Goal: Navigation & Orientation: Find specific page/section

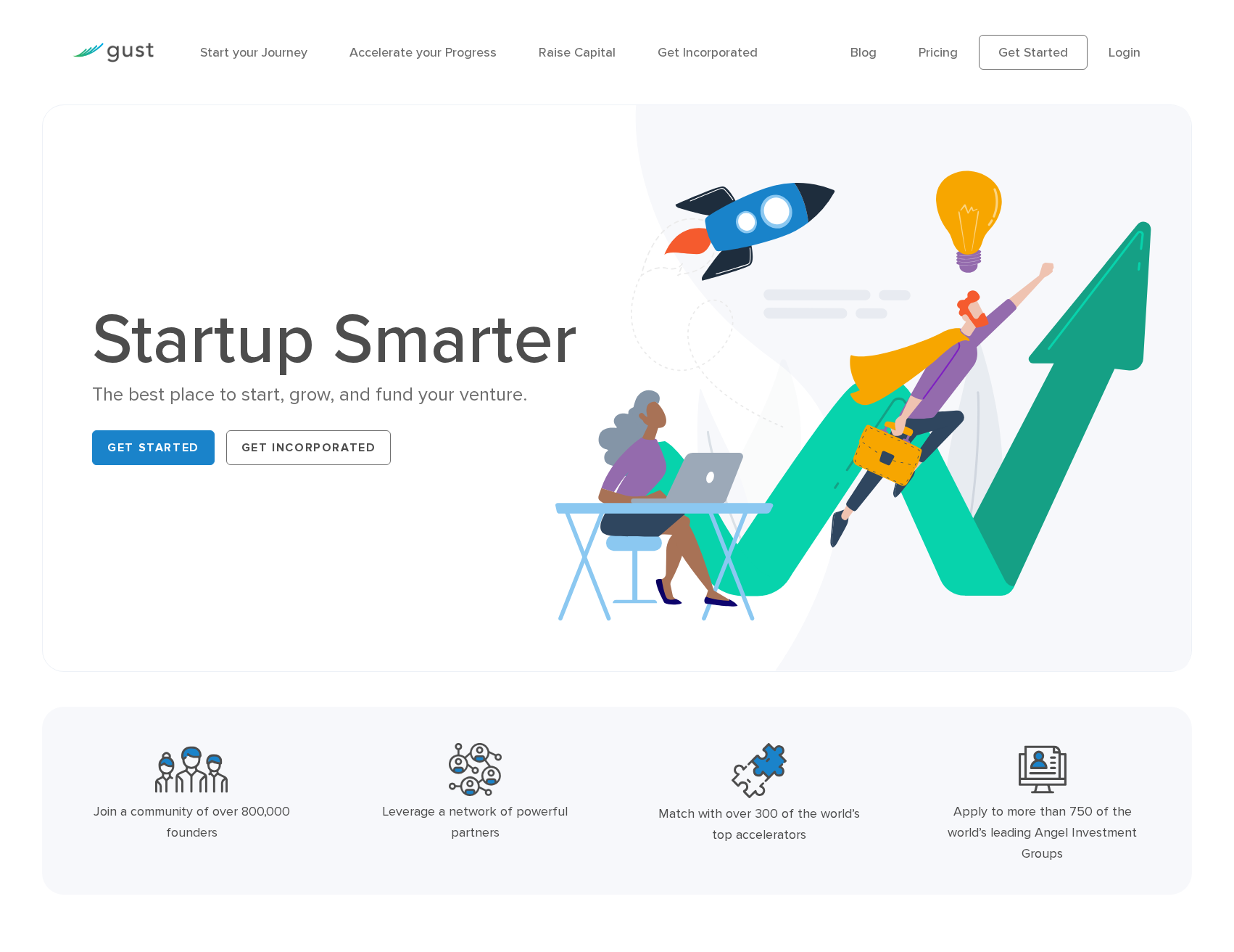
drag, startPoint x: 37, startPoint y: 52, endPoint x: 1097, endPoint y: 882, distance: 1346.3
click at [1097, 882] on div "Join a community of over 800,000 founders Leverage a network of powerful partne…" at bounding box center [617, 801] width 1151 height 188
drag, startPoint x: 1110, startPoint y: 879, endPoint x: 71, endPoint y: 6, distance: 1357.1
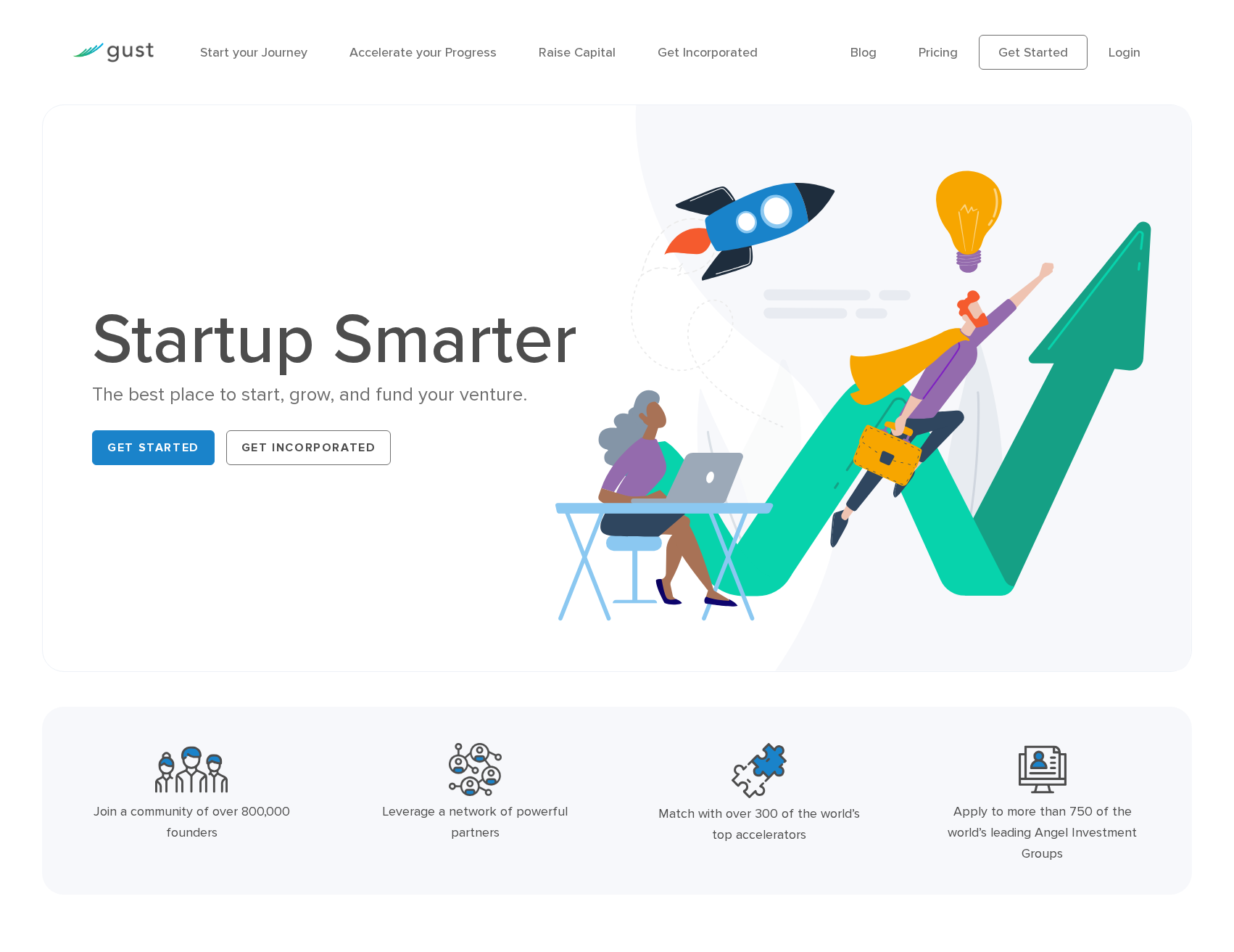
click at [61, 42] on div at bounding box center [113, 52] width 103 height 64
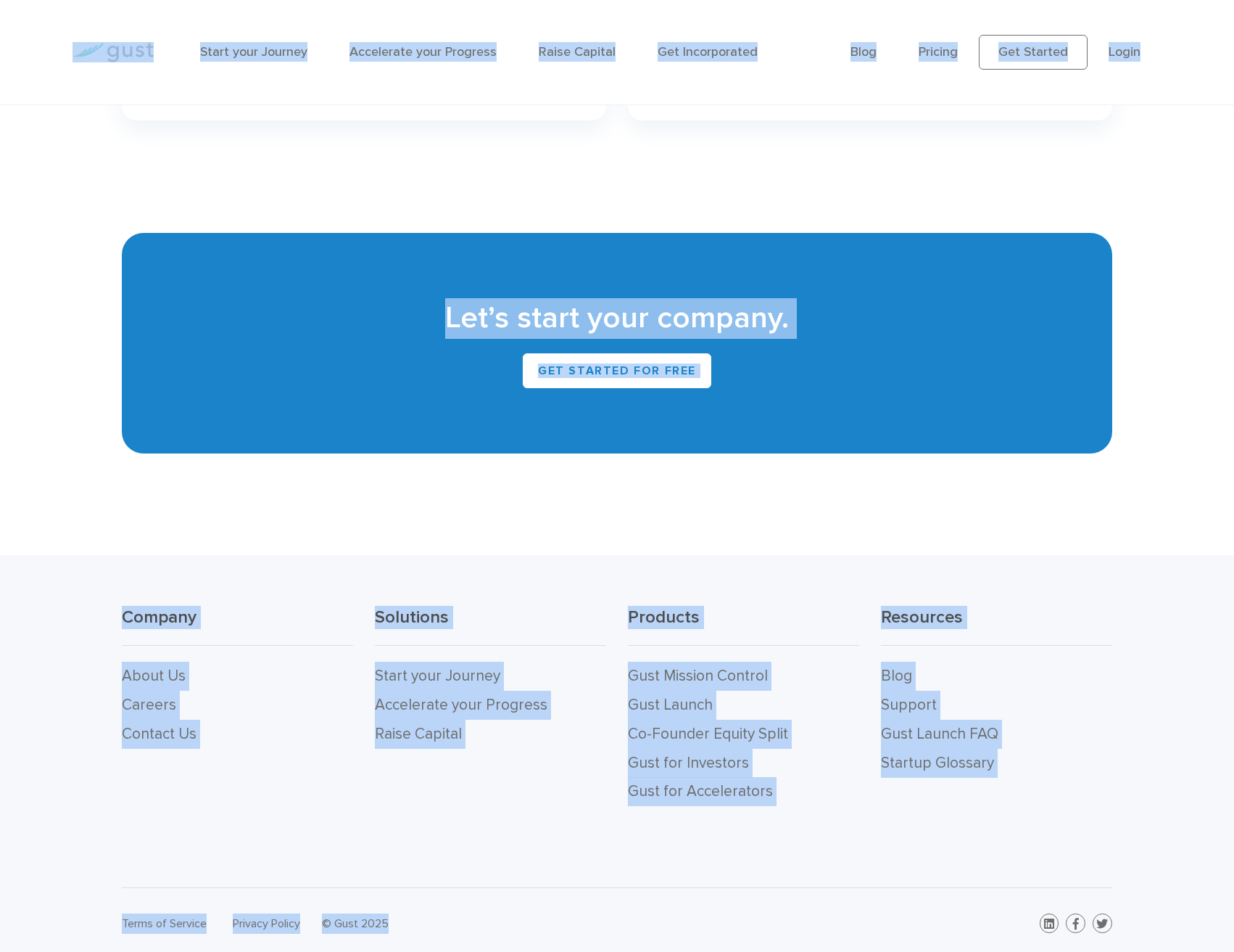
scroll to position [6387, 0]
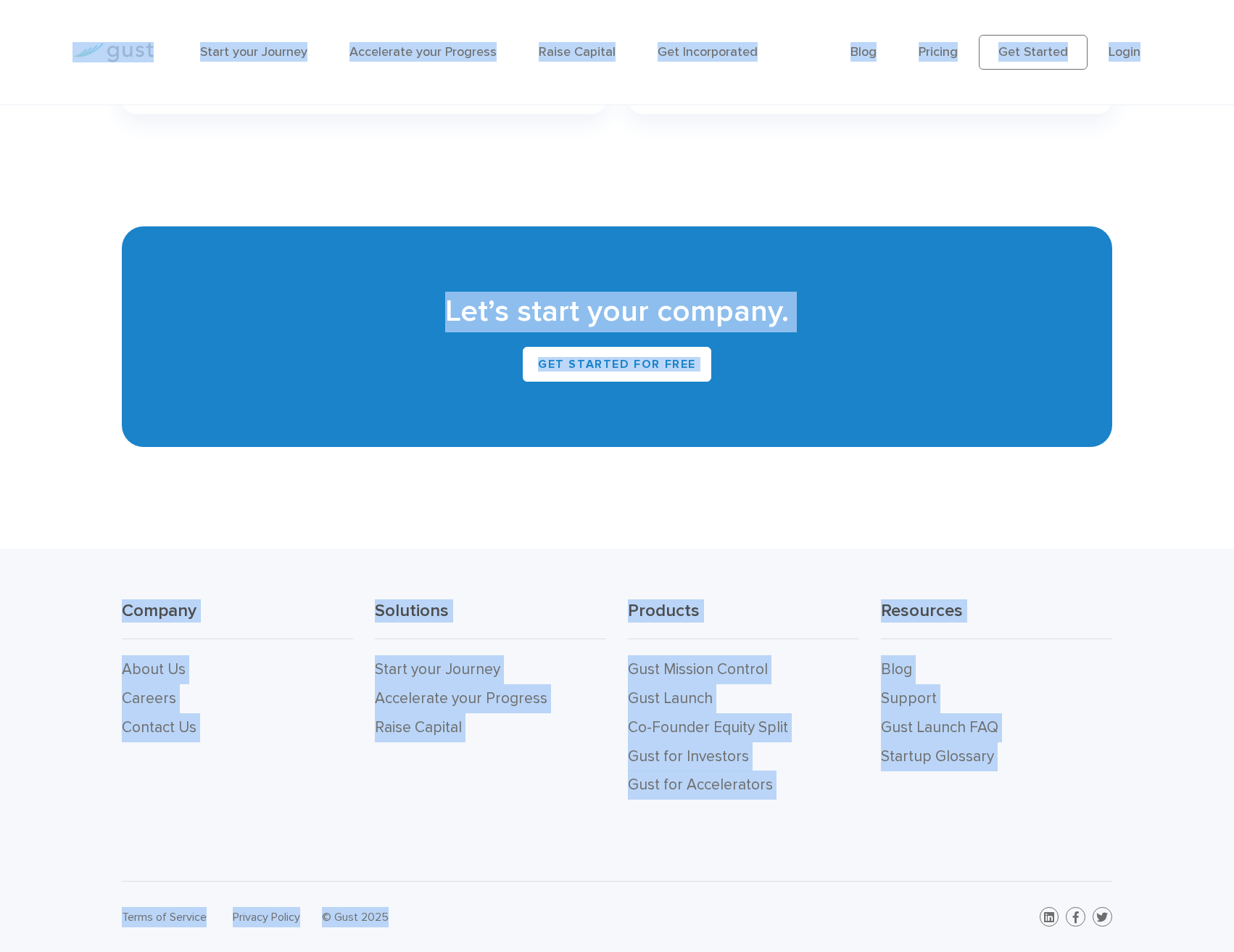
drag, startPoint x: 53, startPoint y: 42, endPoint x: 1134, endPoint y: 940, distance: 1405.3
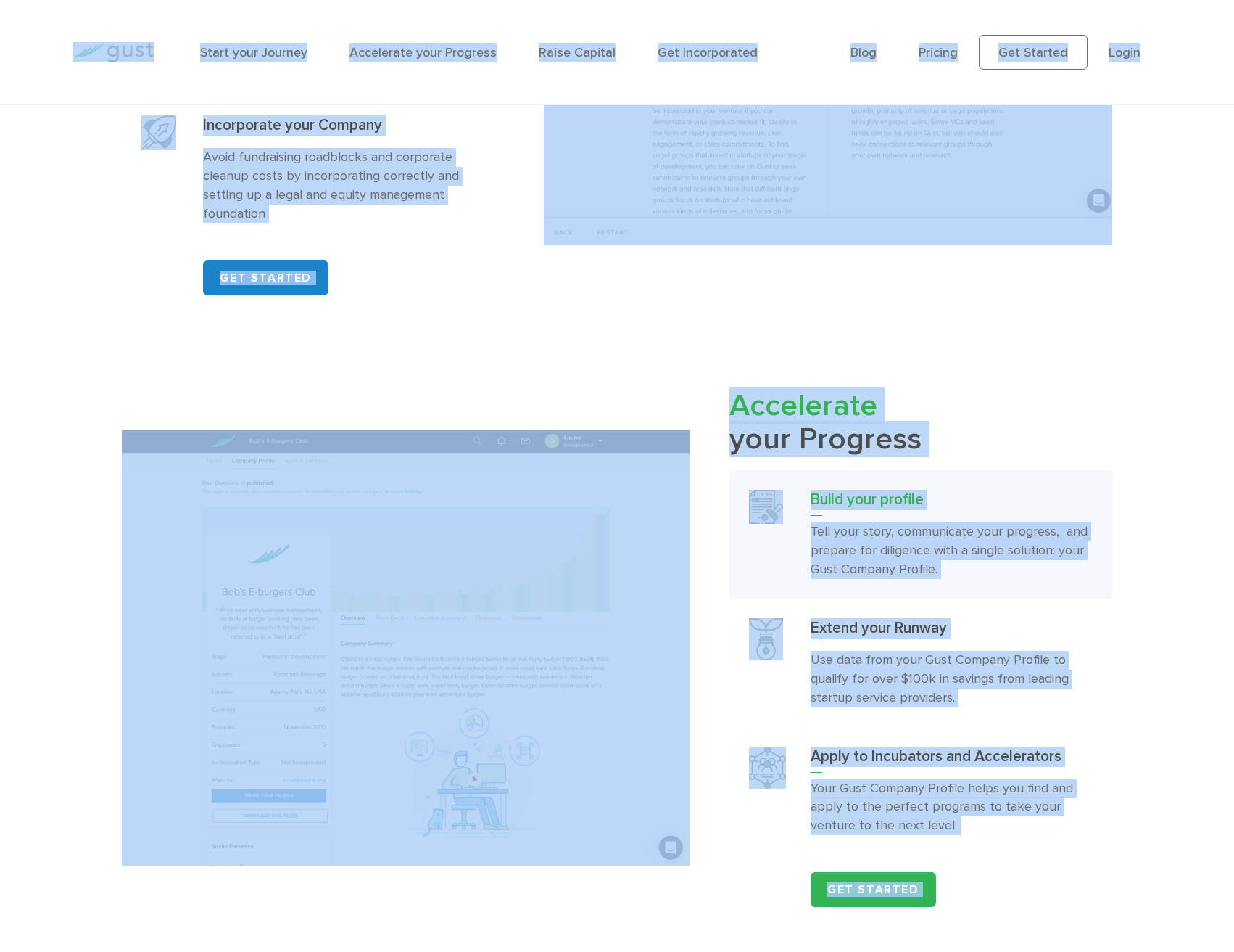
scroll to position [0, 0]
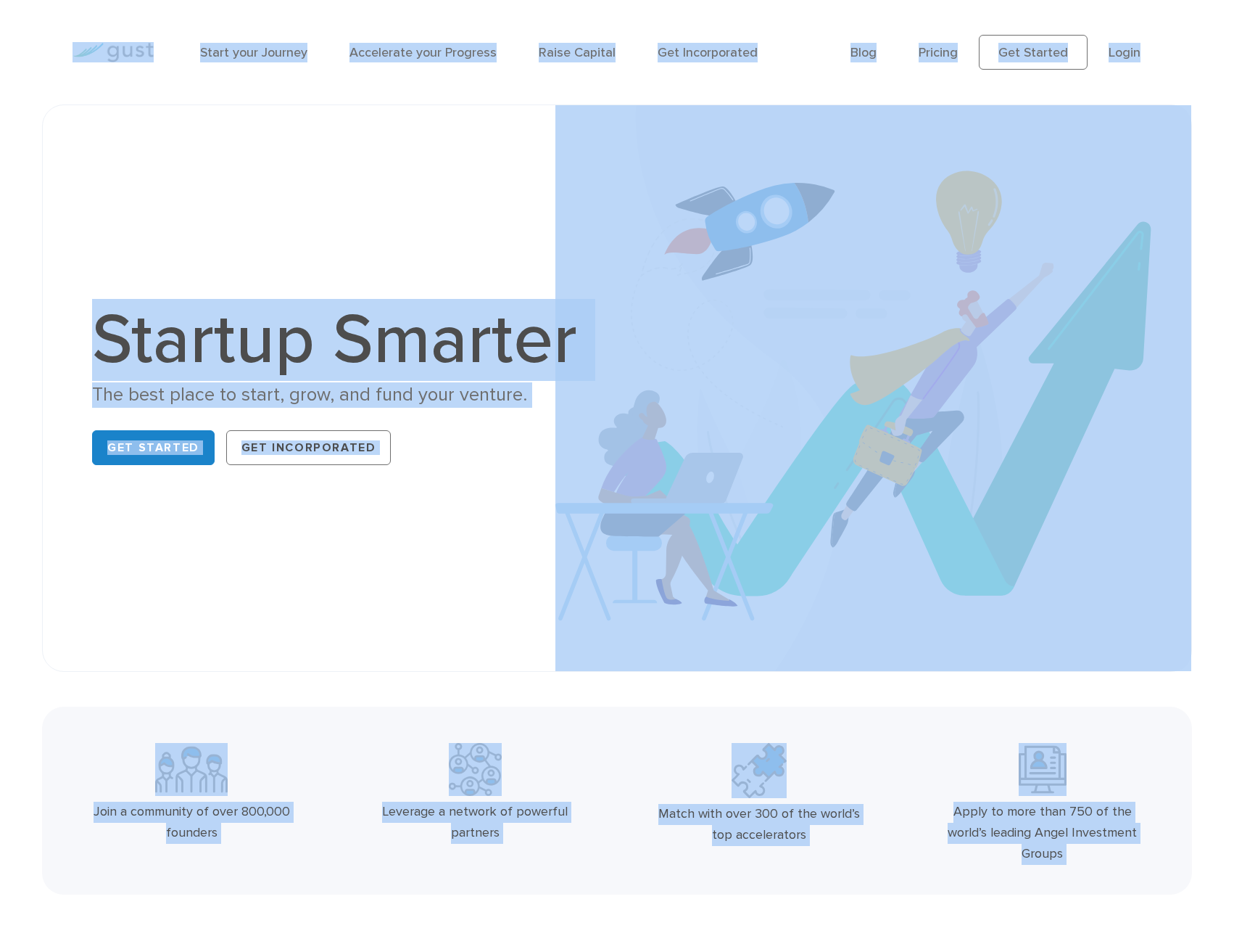
click at [1196, 42] on div "Start your Journey Accelerate your Progress Raise Capital Get Incorporated Blog…" at bounding box center [617, 52] width 1234 height 105
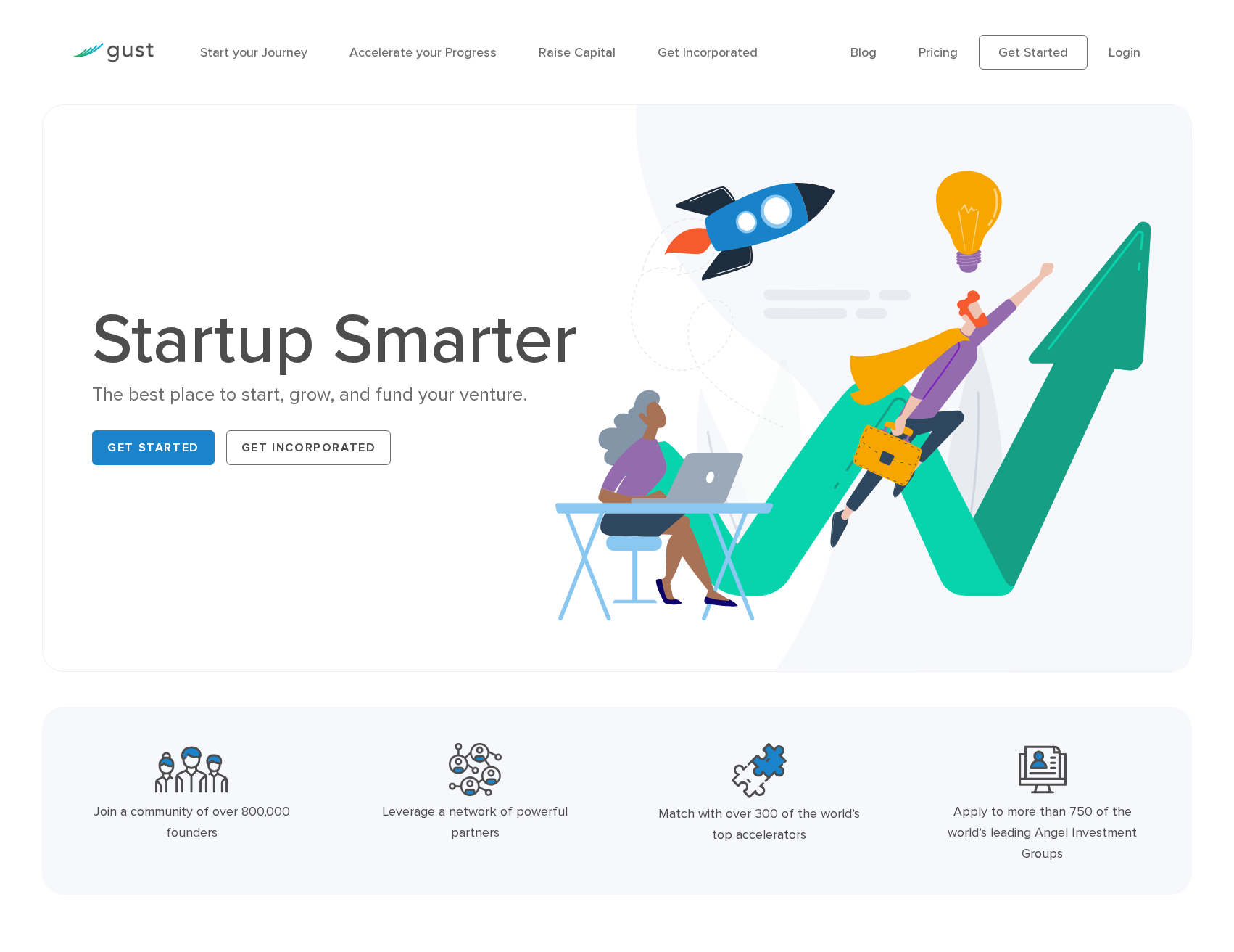
click at [1193, 42] on div "Start your Journey Accelerate your Progress Raise Capital Get Incorporated Blog…" at bounding box center [617, 52] width 1234 height 105
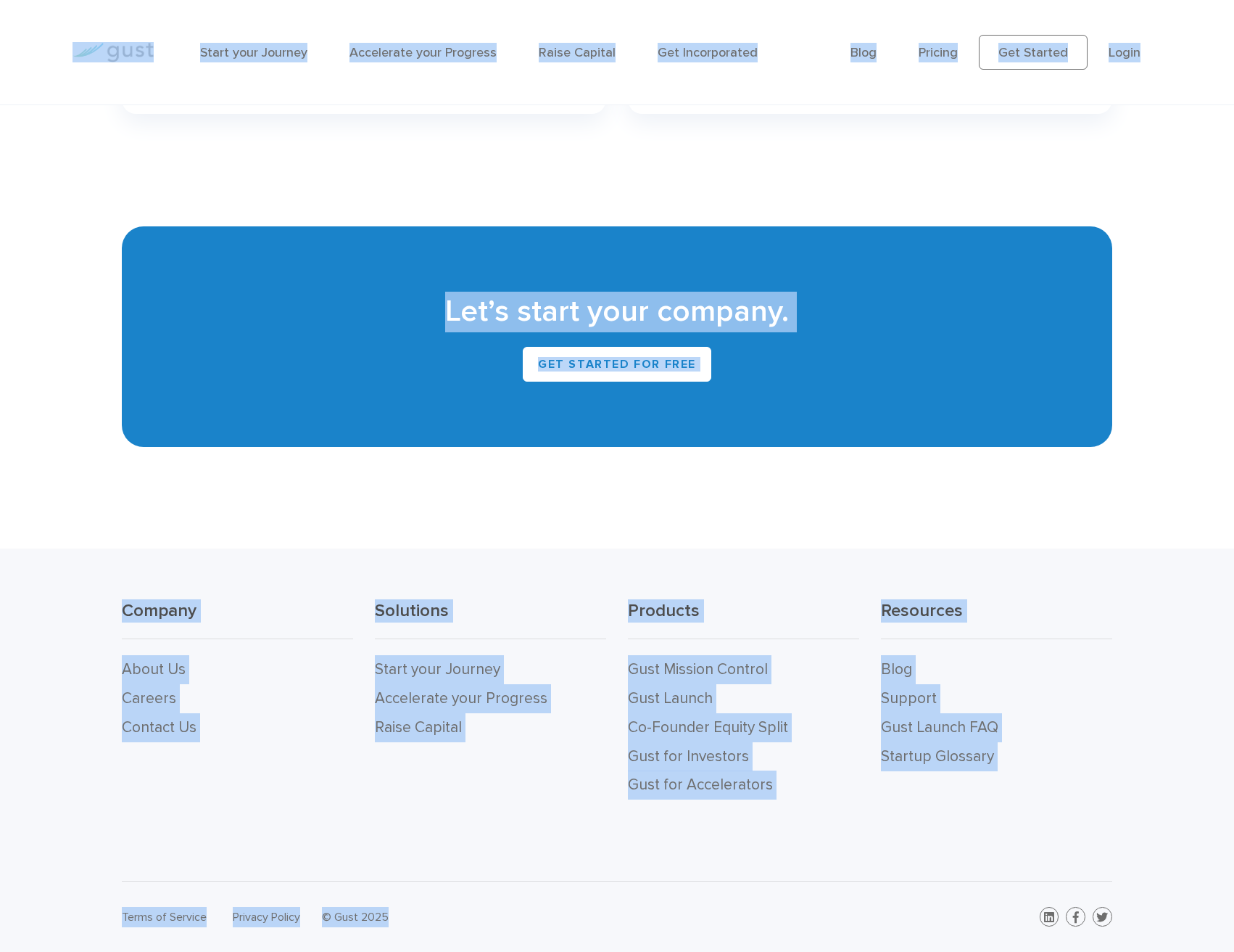
scroll to position [6321, 0]
drag, startPoint x: 36, startPoint y: 55, endPoint x: 1158, endPoint y: 925, distance: 1419.8
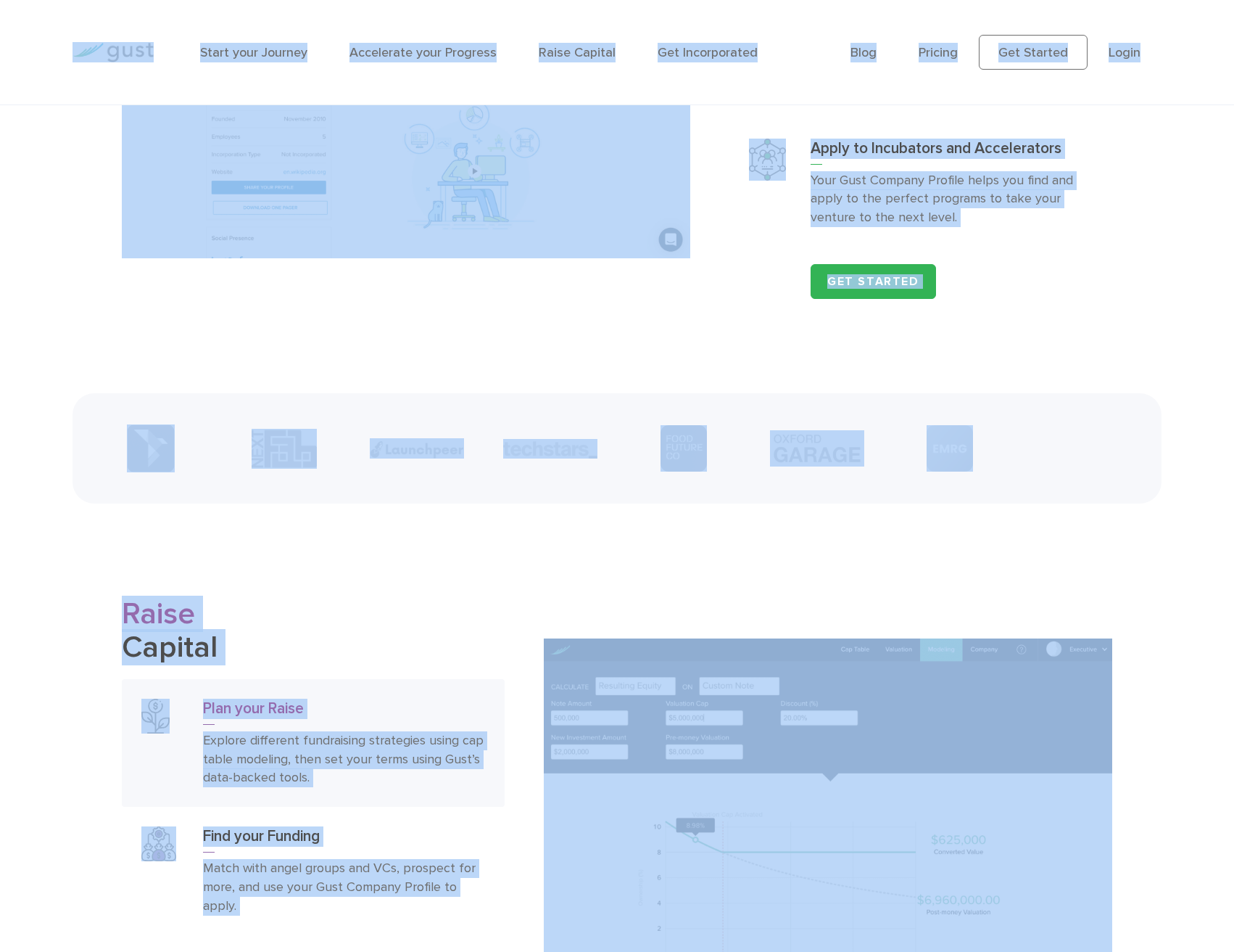
scroll to position [0, 0]
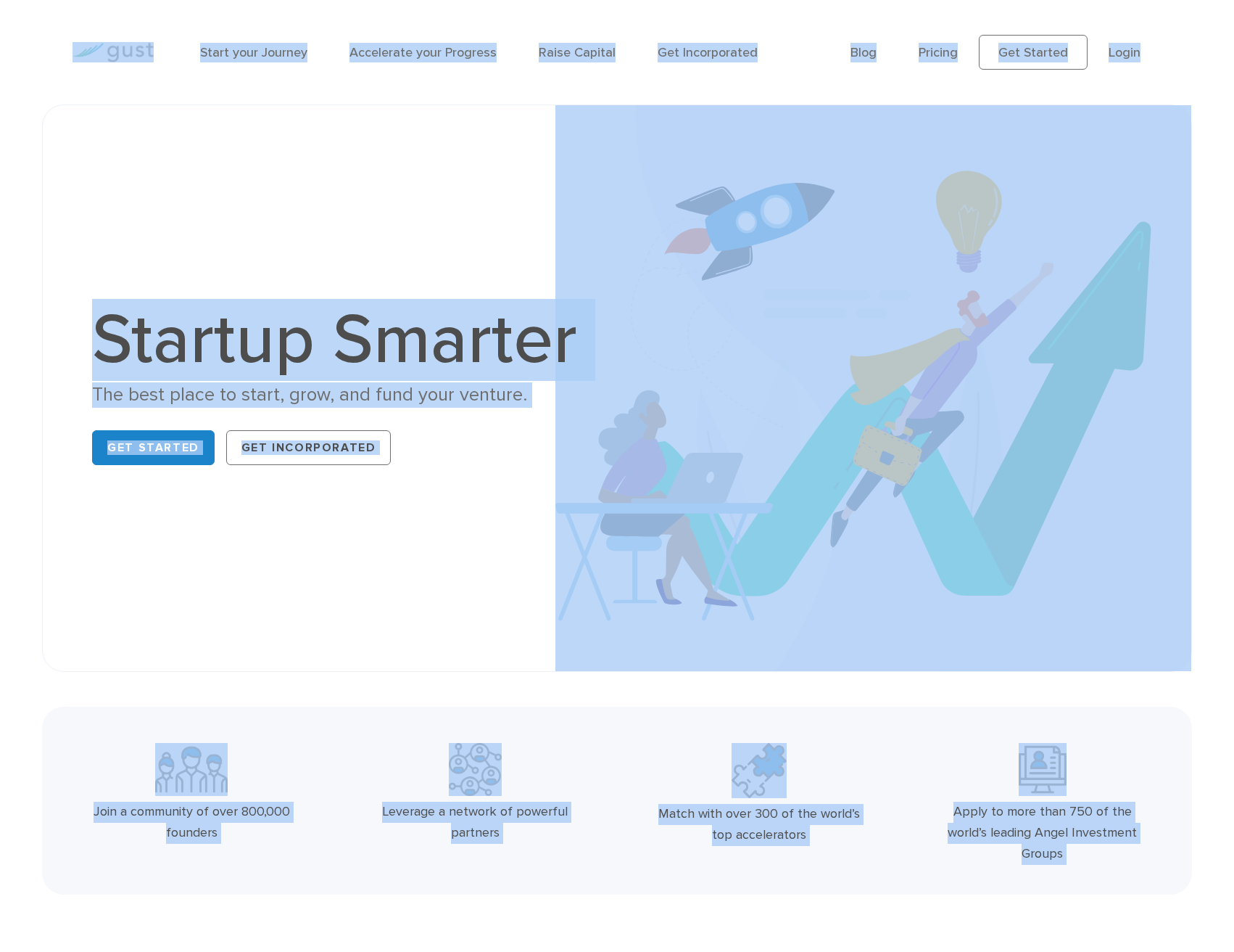
click at [1206, 725] on div "Join a community of over 800,000 founders Leverage a network of powerful partne…" at bounding box center [617, 801] width 1234 height 188
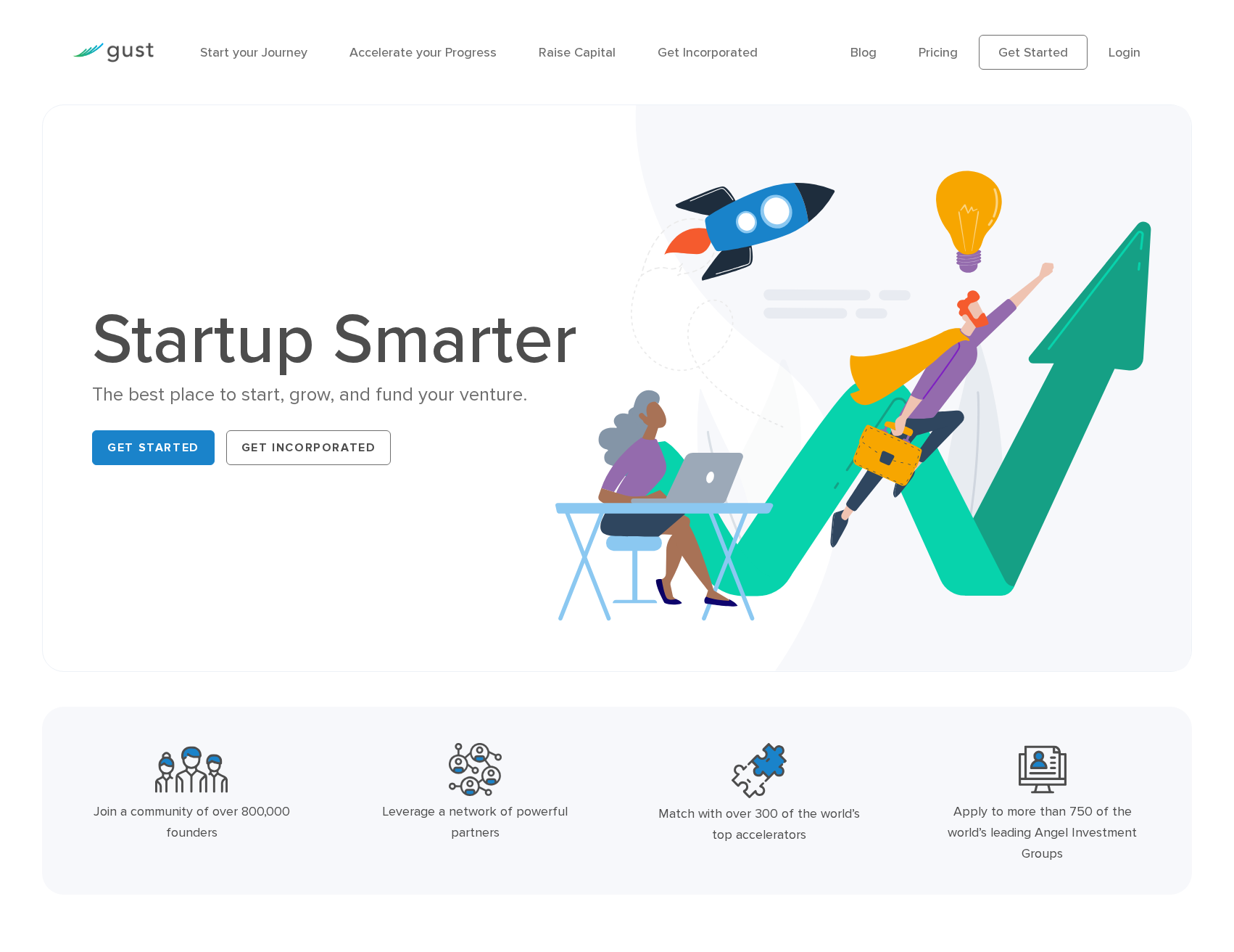
click at [1207, 713] on div "Join a community of over 800,000 founders Leverage a network of powerful partne…" at bounding box center [617, 801] width 1234 height 188
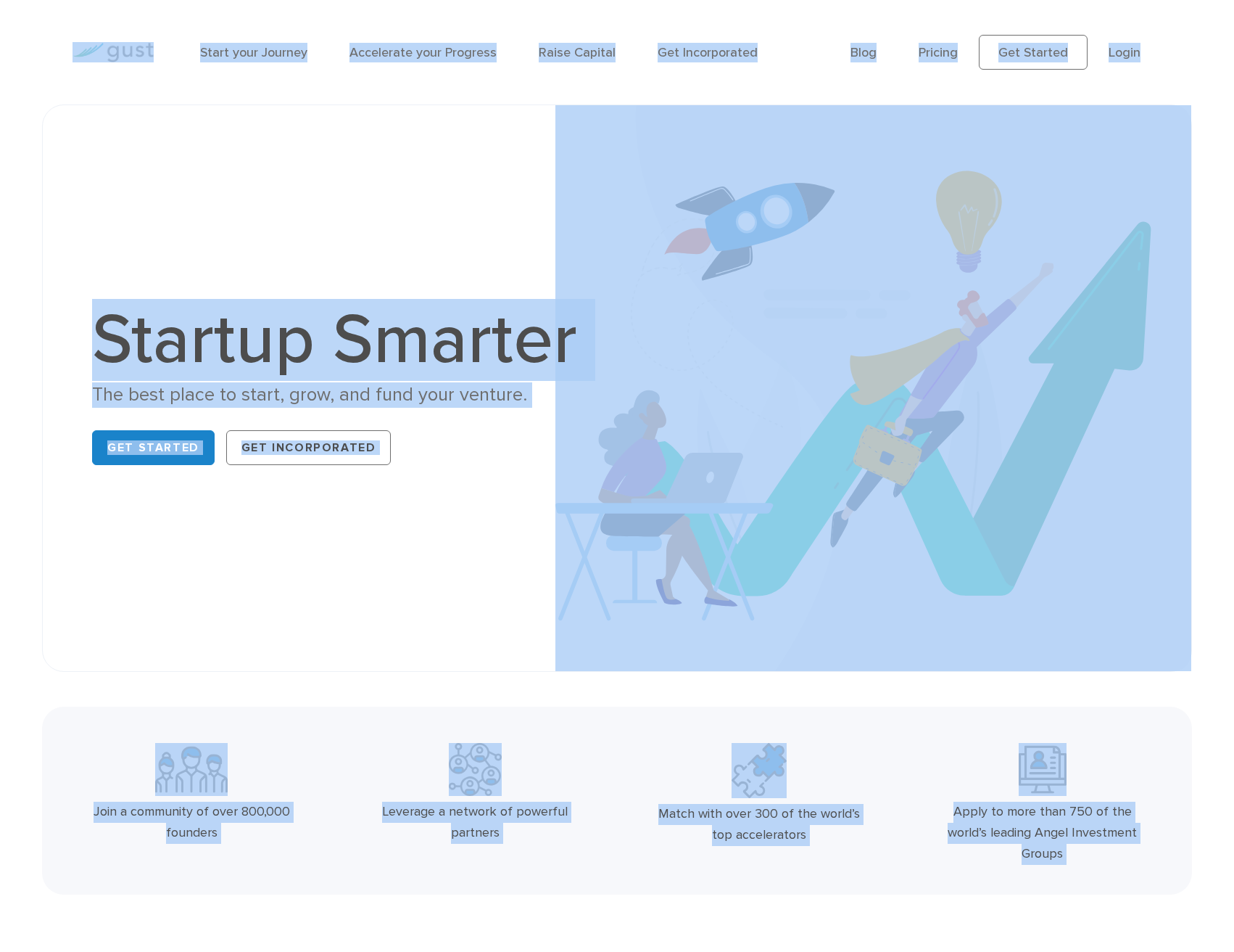
click at [1227, 724] on div "Join a community of over 800,000 founders Leverage a network of powerful partne…" at bounding box center [617, 801] width 1234 height 188
click at [1216, 720] on div "Join a community of over 800,000 founders Leverage a network of powerful partne…" at bounding box center [617, 801] width 1234 height 188
click at [1216, 708] on div "Join a community of over 800,000 founders Leverage a network of powerful partne…" at bounding box center [617, 801] width 1234 height 188
